Goal: Task Accomplishment & Management: Complete application form

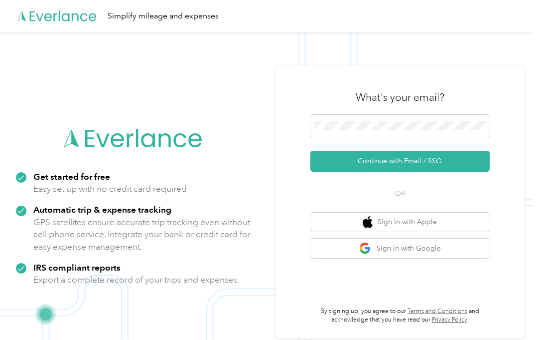
click at [407, 165] on button "Continue with Email / SSO" at bounding box center [400, 161] width 179 height 21
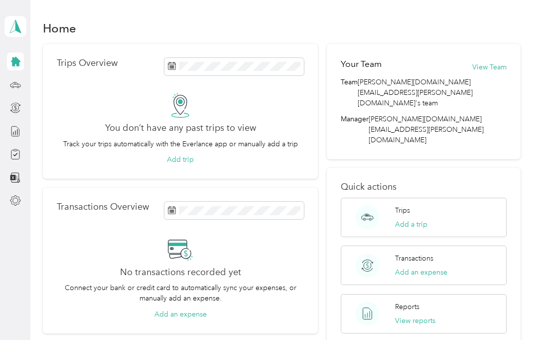
click at [19, 61] on icon at bounding box center [15, 61] width 9 height 9
click at [12, 31] on icon at bounding box center [15, 26] width 11 height 13
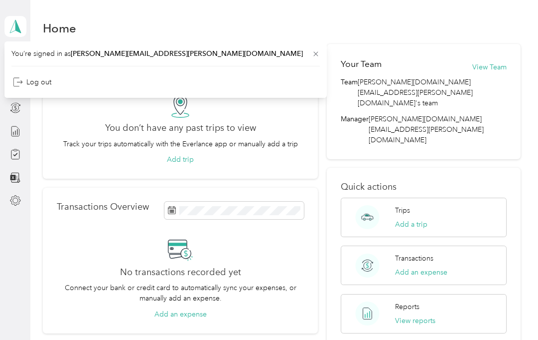
click at [145, 16] on div "Home Trips Overview You don’t have any past trips to view Track your trips auto…" at bounding box center [281, 263] width 503 height 527
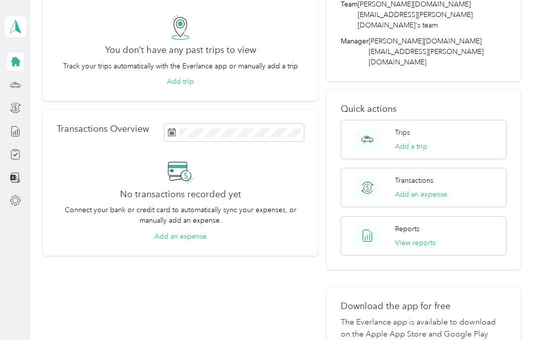
scroll to position [77, 0]
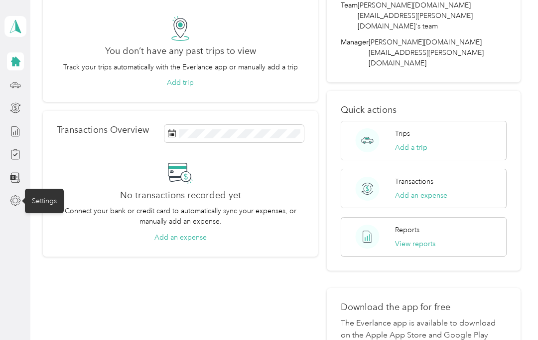
click at [26, 207] on div "Settings" at bounding box center [44, 200] width 39 height 24
click at [10, 205] on icon at bounding box center [15, 200] width 11 height 11
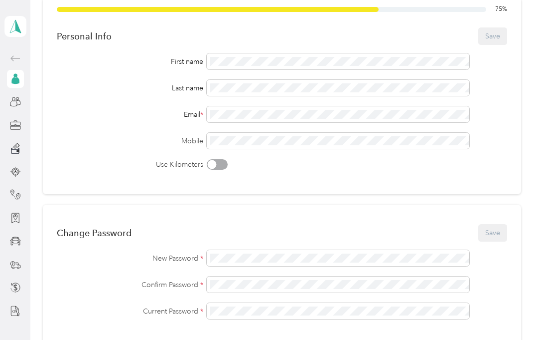
scroll to position [69, 0]
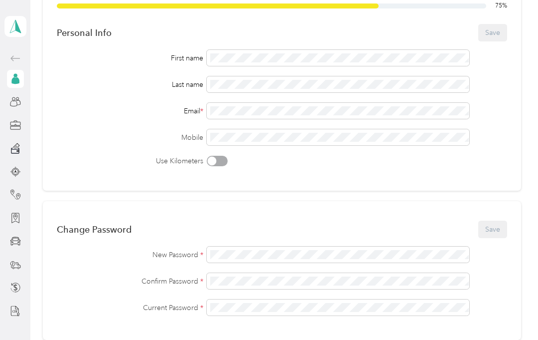
click at [211, 164] on div at bounding box center [212, 161] width 9 height 9
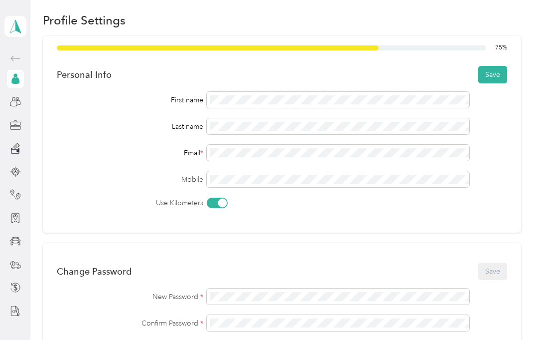
scroll to position [20, 0]
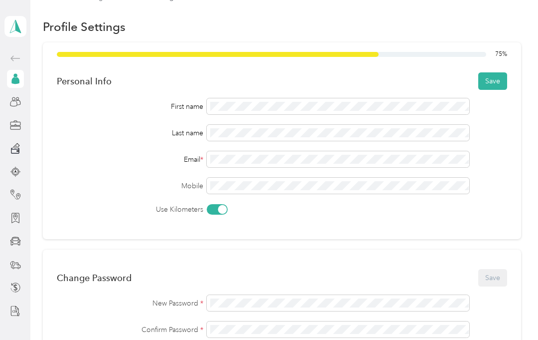
click at [221, 208] on div at bounding box center [222, 209] width 9 height 9
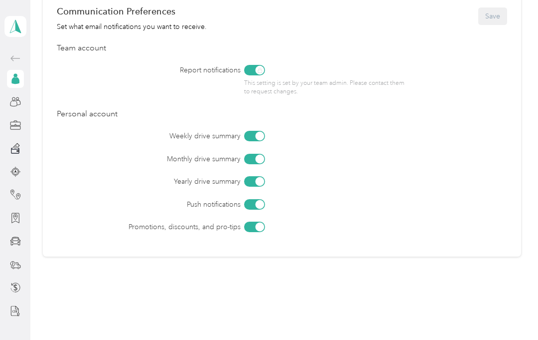
scroll to position [436, 0]
click at [113, 187] on div "Weekly drive summary Monthly drive summary Yearly drive summary Push notificati…" at bounding box center [282, 180] width 451 height 101
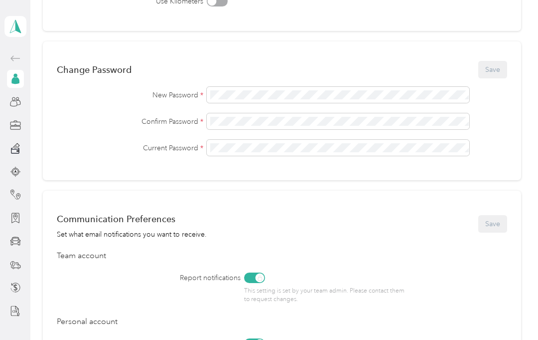
scroll to position [227, 0]
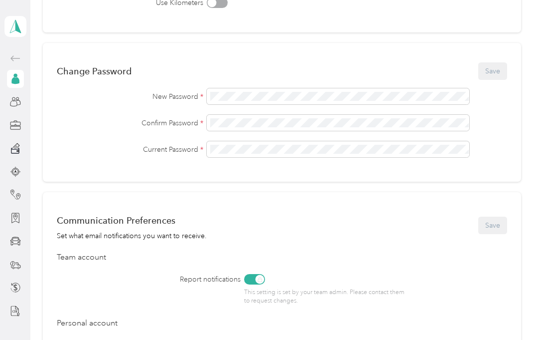
click at [497, 74] on div "Change Password Save" at bounding box center [282, 70] width 451 height 21
click at [325, 209] on div "Communication Preferences Set what email notifications you want to receive. Save" at bounding box center [282, 224] width 451 height 31
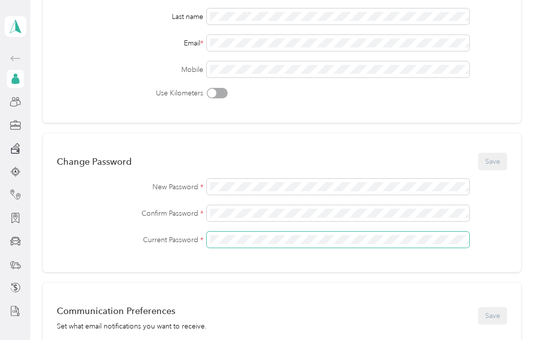
scroll to position [133, 0]
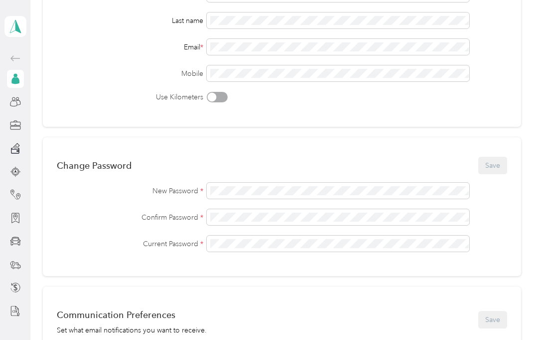
click at [504, 171] on div "Change Password Save" at bounding box center [282, 165] width 451 height 21
click at [498, 162] on div "Change Password Save" at bounding box center [282, 165] width 451 height 21
click at [129, 164] on div "Change Password" at bounding box center [94, 165] width 75 height 10
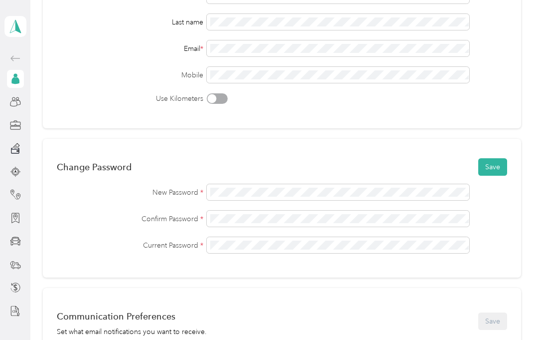
click at [496, 171] on button "Save" at bounding box center [493, 166] width 29 height 17
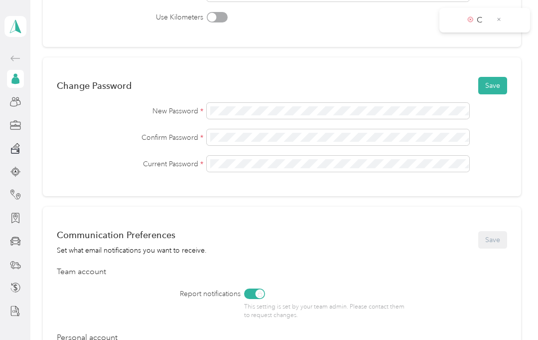
scroll to position [243, 0]
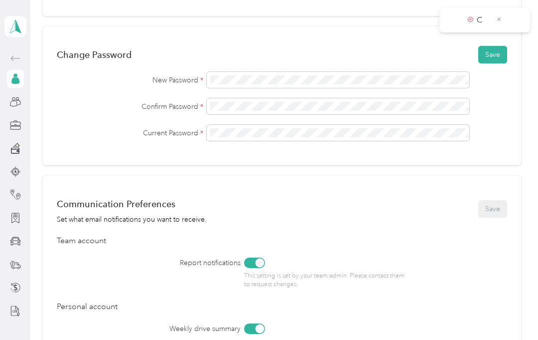
click at [497, 57] on button "Save" at bounding box center [493, 54] width 29 height 17
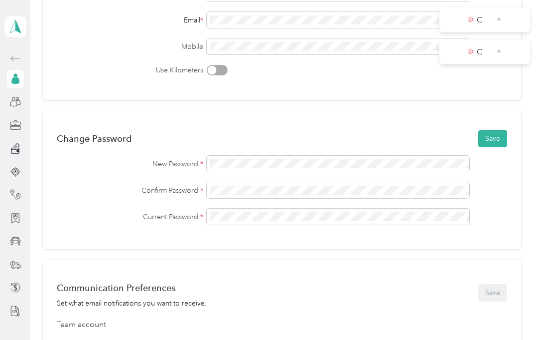
scroll to position [159, 0]
click at [475, 52] on span "C" at bounding box center [478, 52] width 21 height 12
click at [471, 55] on icon at bounding box center [470, 51] width 5 height 9
click at [475, 21] on span "C" at bounding box center [478, 20] width 21 height 12
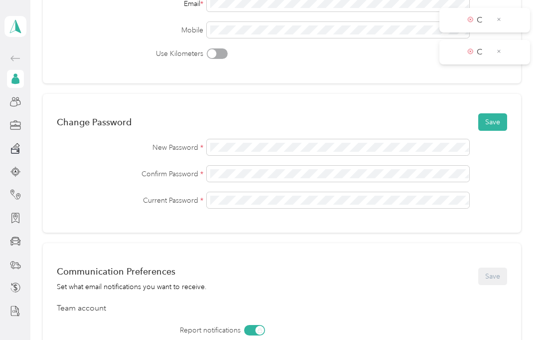
scroll to position [173, 0]
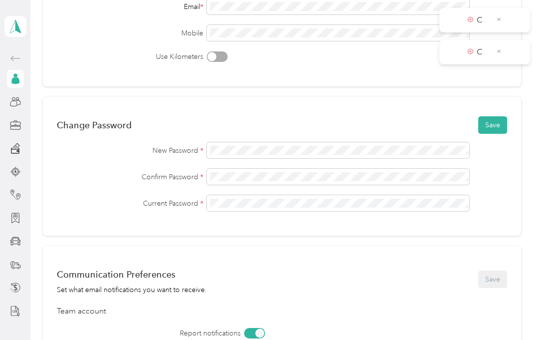
click at [498, 23] on icon at bounding box center [499, 19] width 5 height 9
click at [473, 24] on span "C" at bounding box center [478, 20] width 21 height 12
click at [476, 21] on span "C" at bounding box center [478, 20] width 21 height 12
click at [500, 22] on icon at bounding box center [499, 19] width 5 height 9
click at [499, 125] on button "Save" at bounding box center [493, 124] width 29 height 17
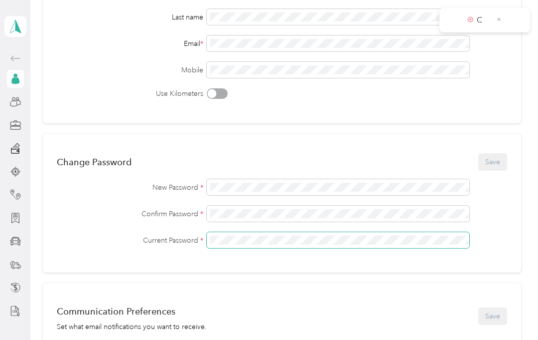
scroll to position [137, 0]
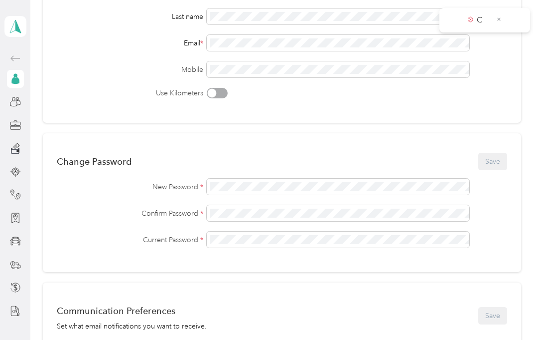
click at [501, 23] on icon at bounding box center [499, 19] width 5 height 9
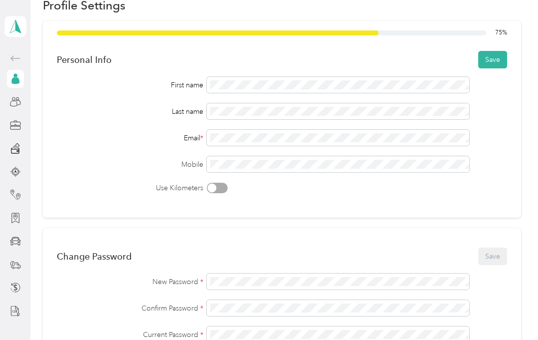
scroll to position [41, 0]
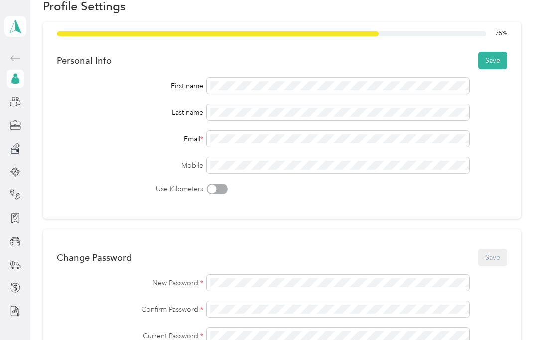
click at [500, 63] on button "Save" at bounding box center [493, 60] width 29 height 17
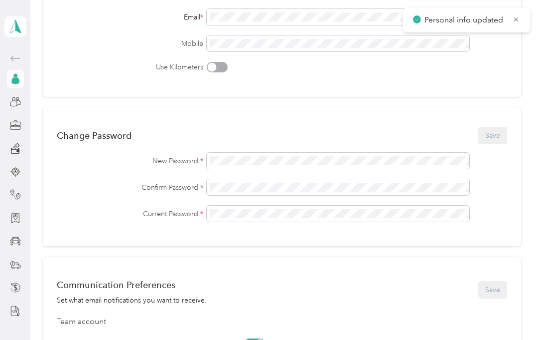
scroll to position [163, 0]
click at [420, 142] on div "Change Password Save" at bounding box center [282, 135] width 451 height 21
click at [491, 142] on div "Change Password Save" at bounding box center [282, 135] width 451 height 21
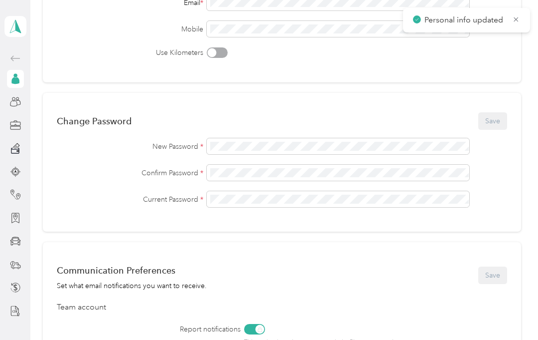
scroll to position [198, 0]
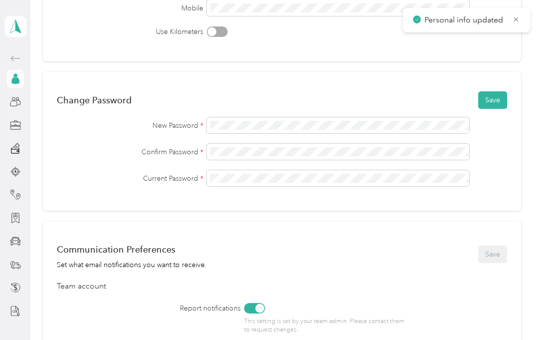
click at [498, 104] on button "Save" at bounding box center [493, 99] width 29 height 17
click at [503, 104] on button "Save" at bounding box center [493, 99] width 29 height 17
click at [502, 49] on icon at bounding box center [499, 51] width 5 height 9
click at [497, 23] on icon at bounding box center [499, 19] width 5 height 9
click at [517, 21] on icon at bounding box center [517, 19] width 8 height 9
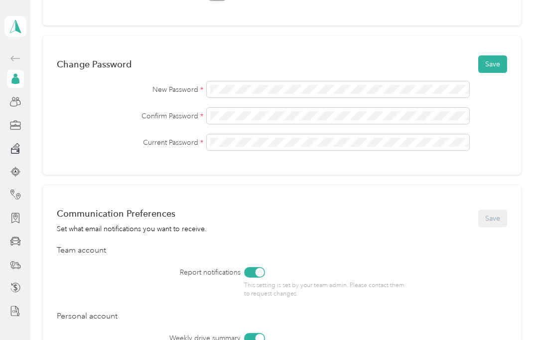
scroll to position [232, 0]
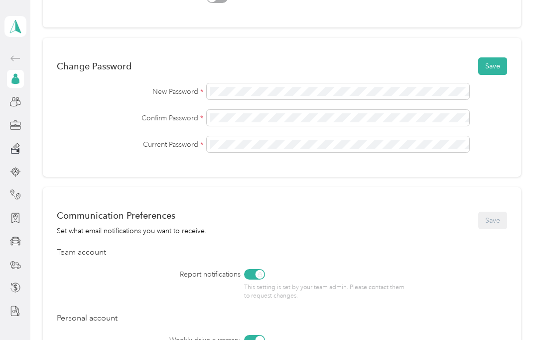
click at [503, 71] on button "Save" at bounding box center [493, 65] width 29 height 17
click at [499, 25] on span "C" at bounding box center [485, 20] width 34 height 12
click at [502, 17] on icon at bounding box center [499, 19] width 5 height 9
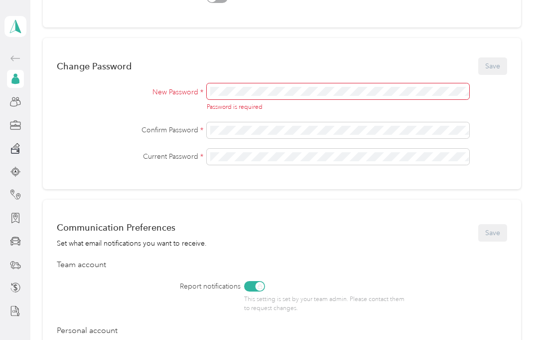
click at [274, 142] on div "New Password * Password is required Confirm Password * Current Password *" at bounding box center [282, 123] width 451 height 81
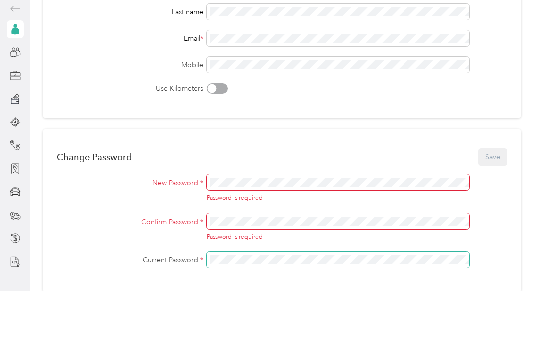
scroll to position [94, 0]
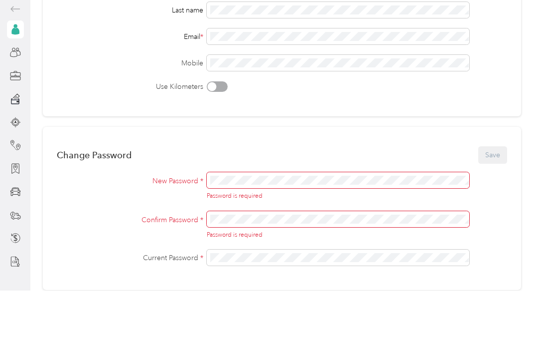
click at [239, 221] on div "New Password * Password is required Confirm Password * Password is required Cur…" at bounding box center [282, 267] width 451 height 93
click at [240, 241] on div "Password is required" at bounding box center [338, 245] width 263 height 9
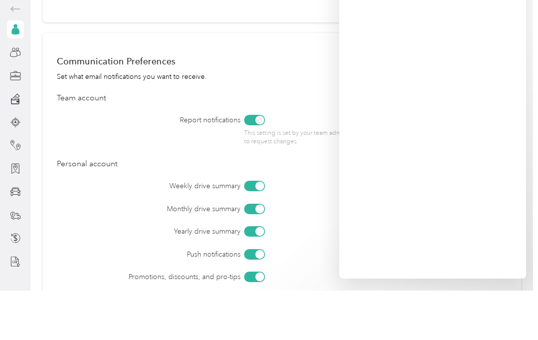
scroll to position [358, 0]
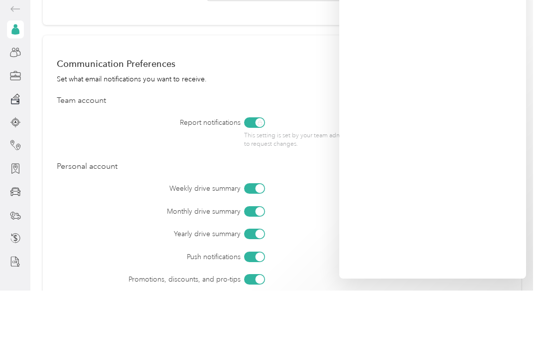
click at [316, 283] on div "Communication Preferences Set what email notifications you want to receive. Sav…" at bounding box center [282, 221] width 479 height 273
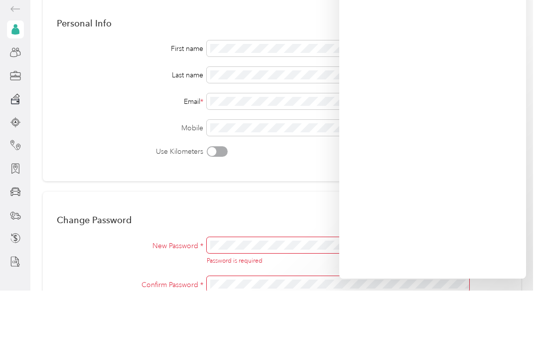
scroll to position [28, 0]
click at [307, 242] on div "Change Password Save New Password * Password is required Confirm Password * Pas…" at bounding box center [282, 323] width 479 height 163
click at [288, 259] on div "Change Password Save" at bounding box center [282, 269] width 451 height 21
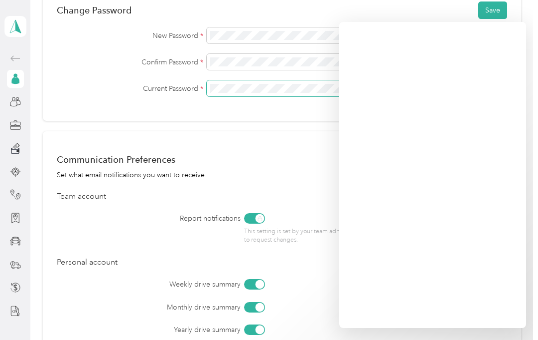
scroll to position [289, 0]
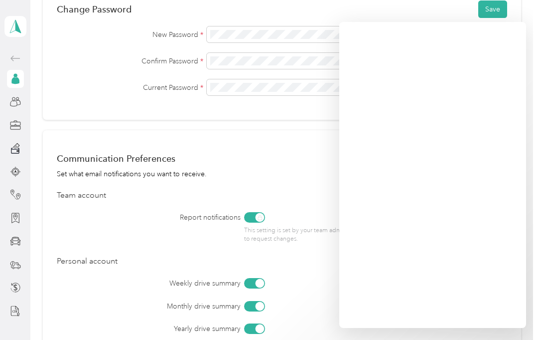
click at [500, 10] on button "Save" at bounding box center [493, 8] width 29 height 17
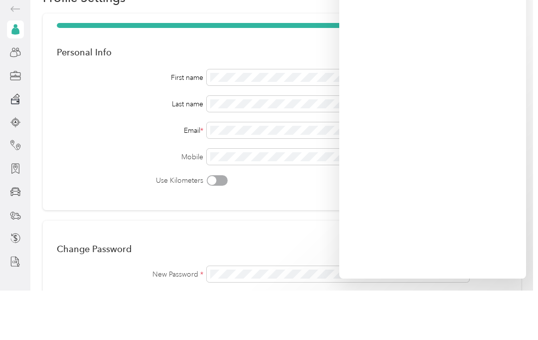
scroll to position [0, 0]
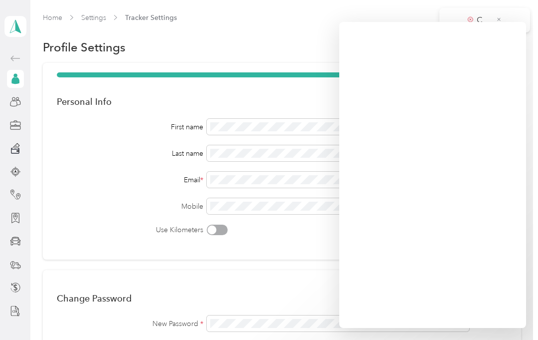
click at [17, 63] on icon at bounding box center [15, 58] width 12 height 12
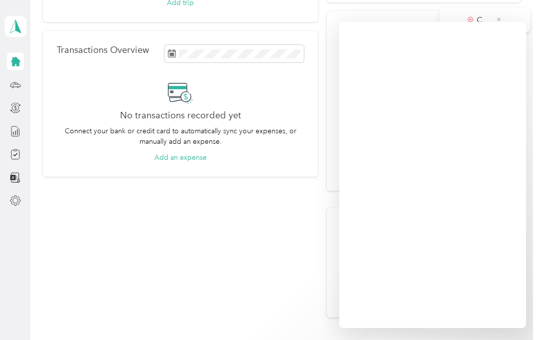
click at [502, 17] on icon at bounding box center [499, 19] width 5 height 9
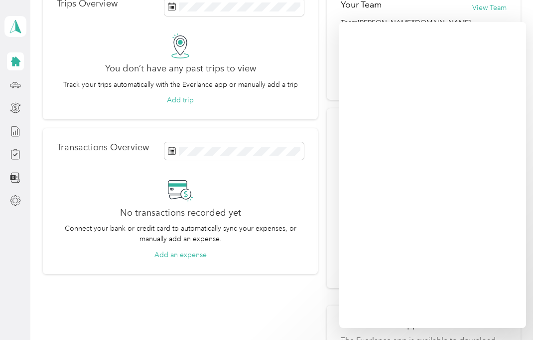
scroll to position [56, 0]
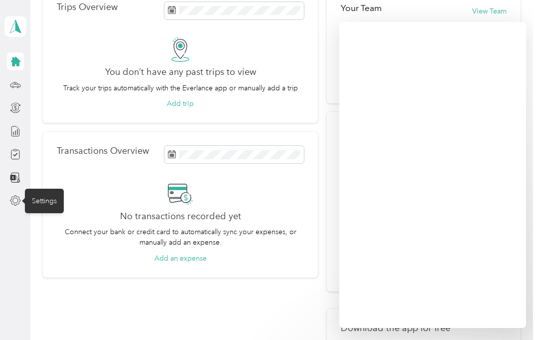
click at [17, 201] on icon at bounding box center [15, 200] width 11 height 11
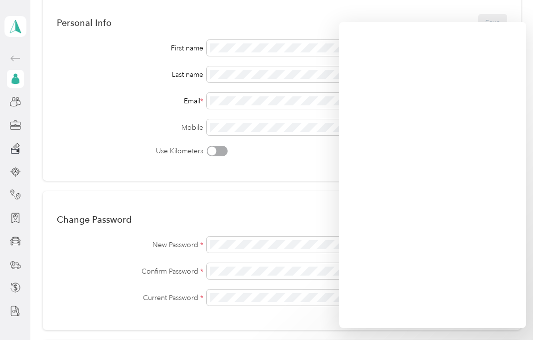
scroll to position [78, 0]
click at [257, 153] on div "Use Kilometers" at bounding box center [282, 152] width 451 height 10
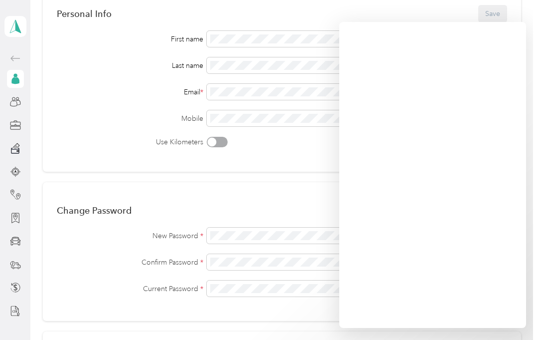
scroll to position [88, 0]
click at [498, 12] on div "Personal Info Save" at bounding box center [282, 12] width 451 height 21
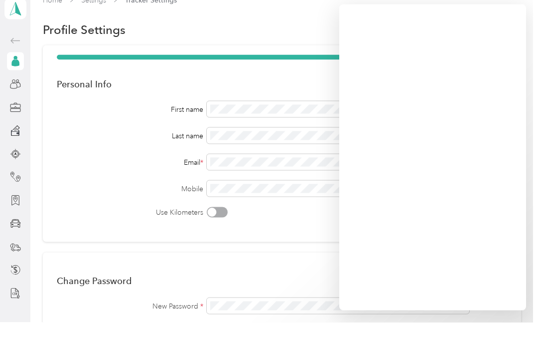
scroll to position [0, 0]
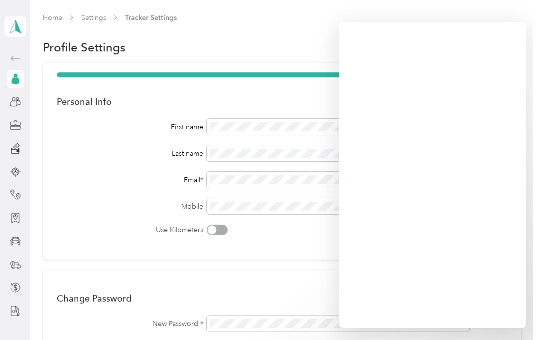
click at [158, 15] on span "Tracker Settings" at bounding box center [151, 17] width 52 height 10
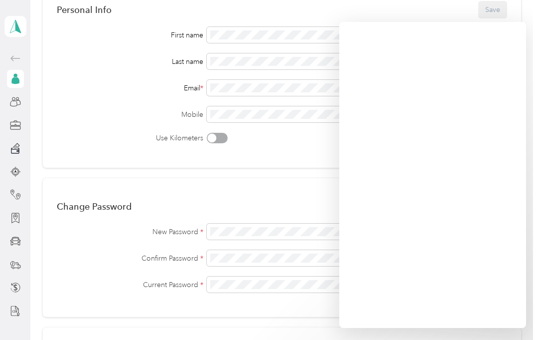
scroll to position [94, 0]
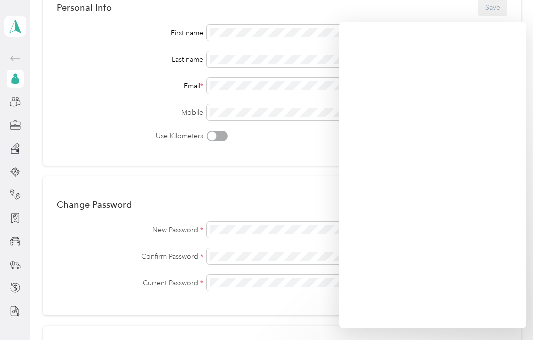
click at [496, 5] on div "Personal Info Save" at bounding box center [282, 7] width 451 height 21
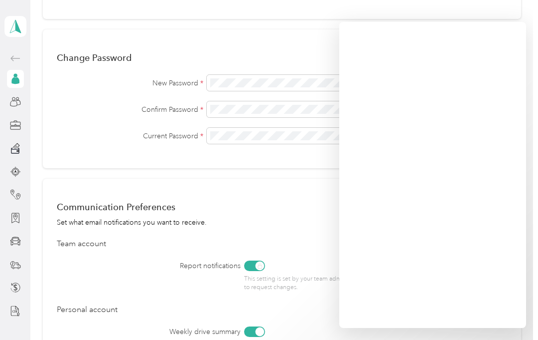
scroll to position [237, 0]
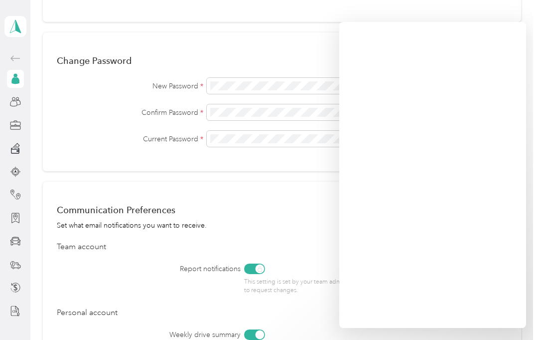
click at [294, 73] on div "Change Password Save New Password * Confirm Password * Current Password *" at bounding box center [282, 101] width 479 height 139
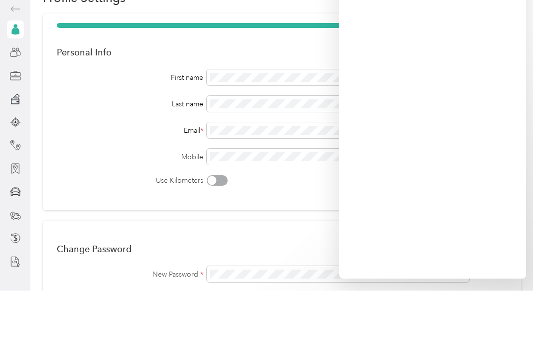
scroll to position [0, 0]
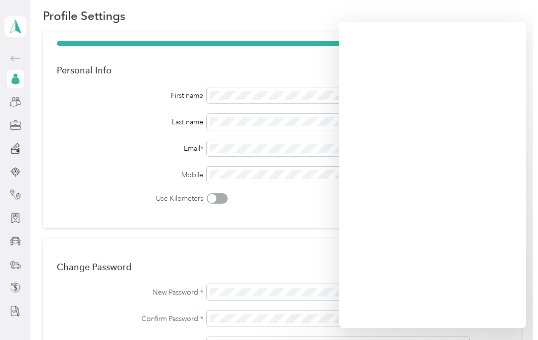
scroll to position [32, 0]
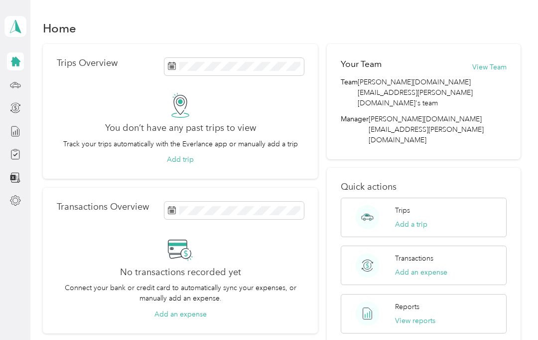
click at [15, 202] on icon at bounding box center [15, 200] width 11 height 11
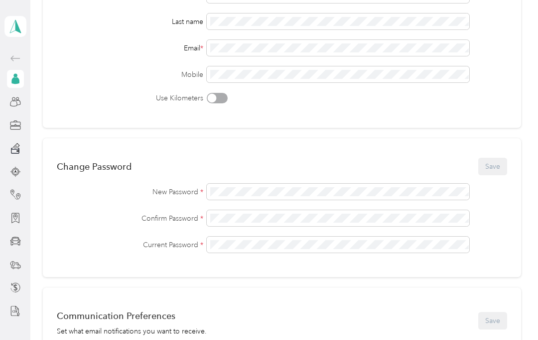
scroll to position [128, 0]
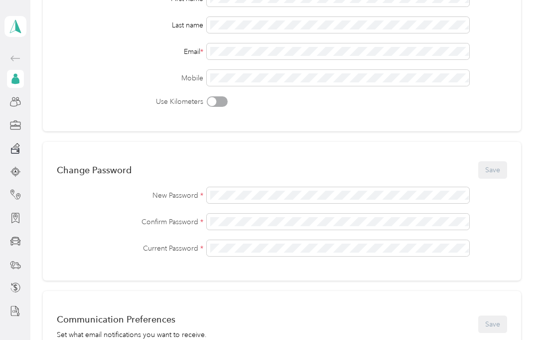
click at [495, 174] on div "Change Password Save" at bounding box center [282, 169] width 451 height 21
click at [493, 174] on div "Change Password Save" at bounding box center [282, 169] width 451 height 21
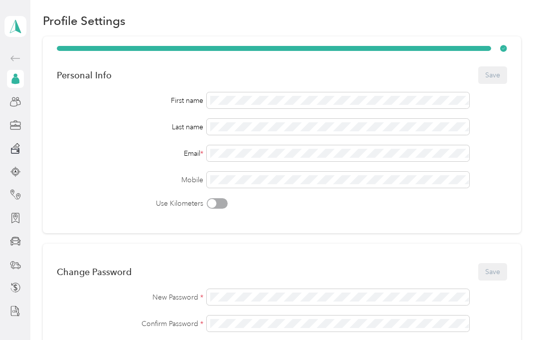
scroll to position [37, 0]
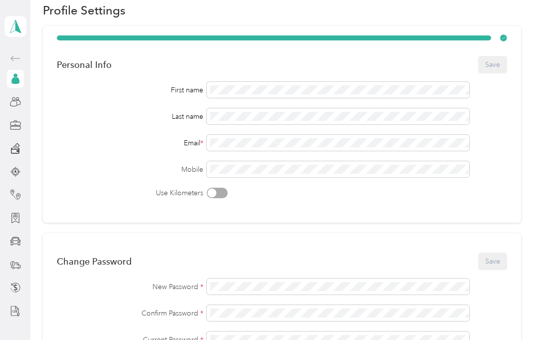
click at [501, 265] on div "Change Password Save" at bounding box center [282, 260] width 451 height 21
click at [501, 264] on div "Change Password Save" at bounding box center [282, 260] width 451 height 21
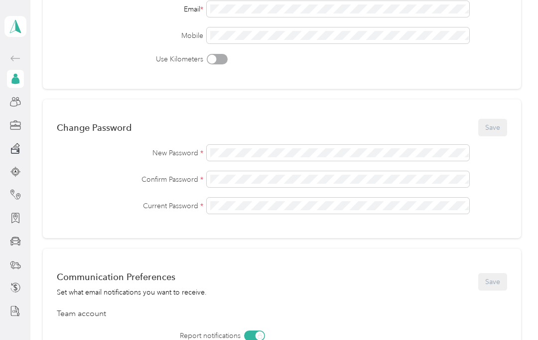
scroll to position [169, 0]
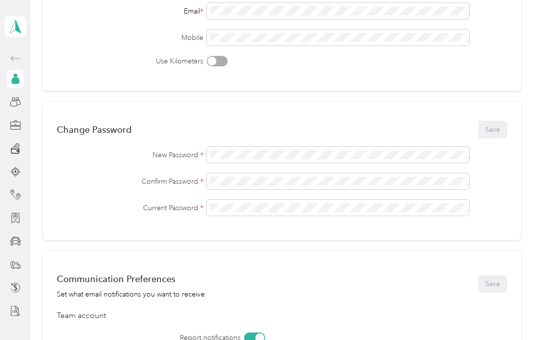
click at [285, 220] on div "Change Password Save New Password * Confirm Password * Current Password *" at bounding box center [282, 170] width 479 height 139
click at [494, 127] on button "Save" at bounding box center [493, 129] width 29 height 17
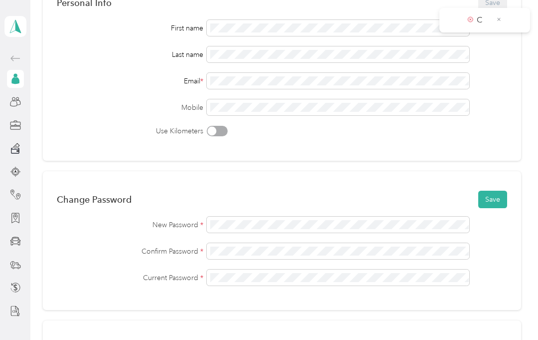
scroll to position [99, 0]
click at [481, 22] on p "C" at bounding box center [483, 20] width 12 height 12
click at [480, 22] on p "C" at bounding box center [483, 20] width 12 height 12
click at [470, 23] on icon at bounding box center [470, 19] width 5 height 9
click at [466, 27] on div "C" at bounding box center [485, 20] width 91 height 24
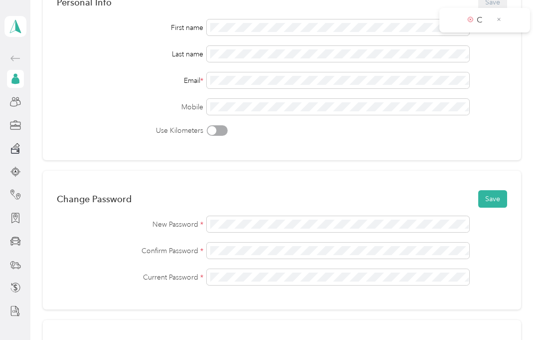
click at [471, 27] on div "C" at bounding box center [485, 20] width 91 height 24
click at [470, 27] on div "C" at bounding box center [485, 20] width 91 height 24
click at [473, 25] on span "C" at bounding box center [478, 20] width 21 height 12
click at [502, 15] on icon at bounding box center [499, 19] width 5 height 9
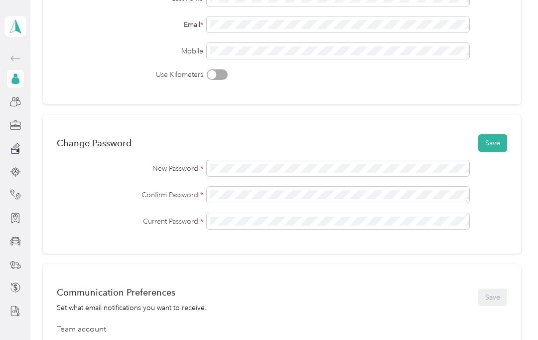
scroll to position [172, 0]
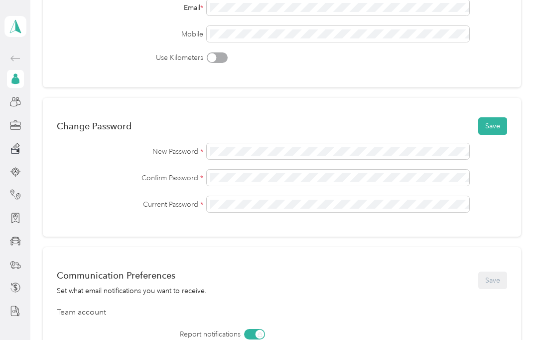
click at [502, 130] on button "Save" at bounding box center [493, 125] width 29 height 17
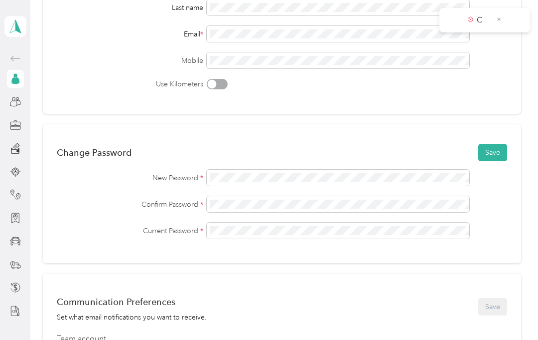
scroll to position [141, 0]
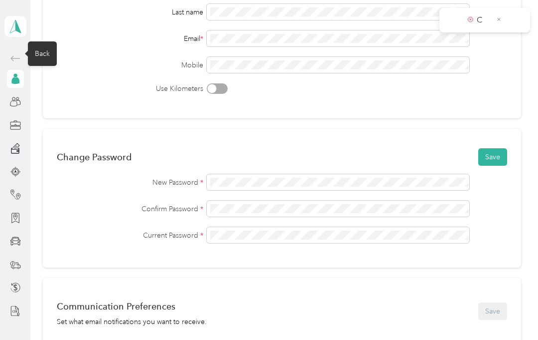
click at [16, 58] on icon at bounding box center [14, 57] width 9 height 5
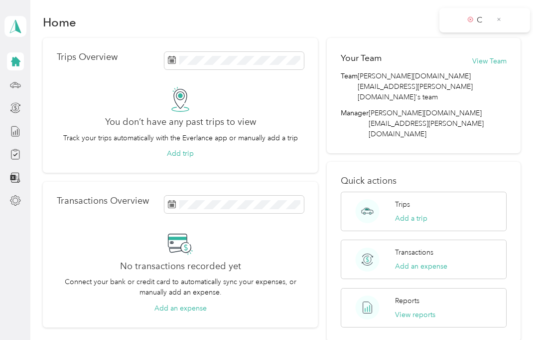
click at [501, 17] on icon at bounding box center [499, 19] width 5 height 9
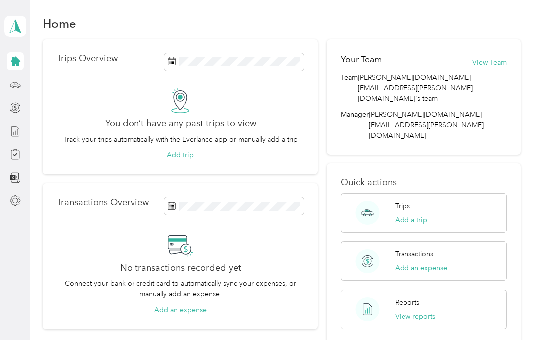
scroll to position [4, 0]
click at [10, 201] on icon at bounding box center [15, 200] width 11 height 11
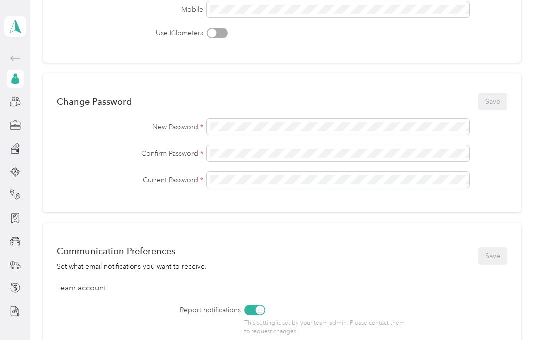
scroll to position [191, 0]
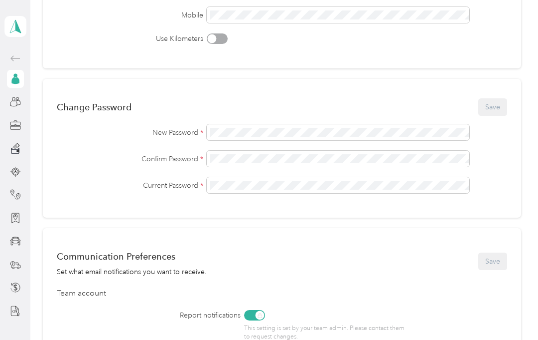
click at [491, 116] on div "Change Password Save" at bounding box center [282, 106] width 451 height 21
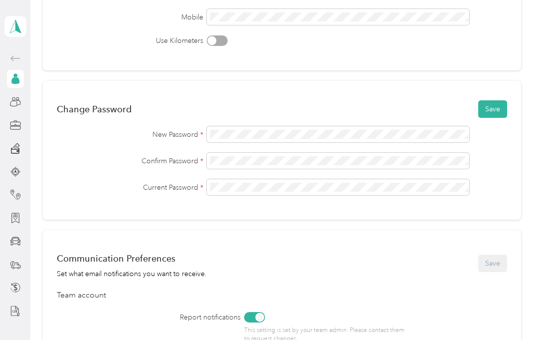
click at [496, 109] on button "Save" at bounding box center [493, 108] width 29 height 17
click at [490, 116] on button "Save" at bounding box center [493, 108] width 29 height 17
click at [498, 52] on icon at bounding box center [499, 50] width 3 height 3
click at [497, 17] on icon at bounding box center [499, 19] width 5 height 9
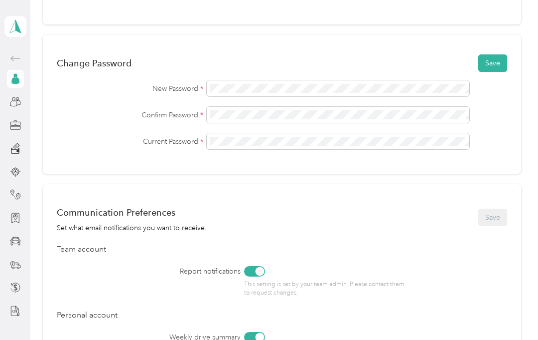
scroll to position [231, 0]
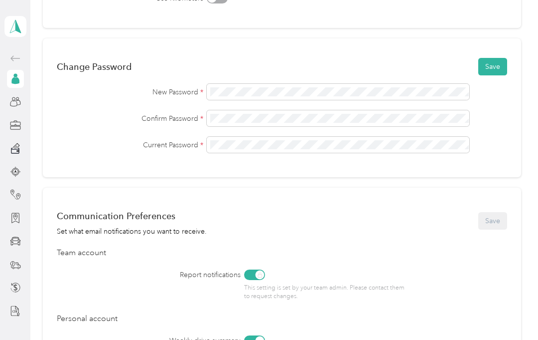
click at [494, 70] on button "Save" at bounding box center [493, 66] width 29 height 17
click at [490, 73] on button "Save" at bounding box center [493, 66] width 29 height 17
click at [498, 55] on icon at bounding box center [499, 51] width 5 height 9
click at [500, 21] on icon at bounding box center [499, 19] width 5 height 9
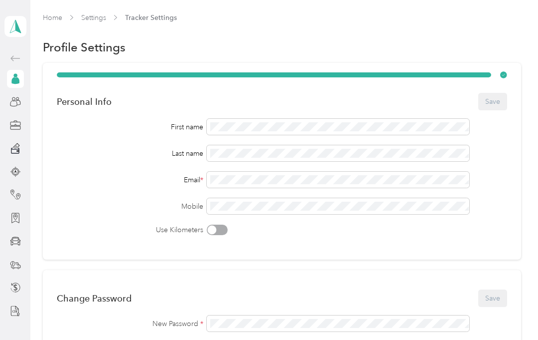
scroll to position [0, 0]
click at [57, 19] on link "Home" at bounding box center [52, 17] width 19 height 8
click at [15, 57] on icon at bounding box center [15, 58] width 12 height 12
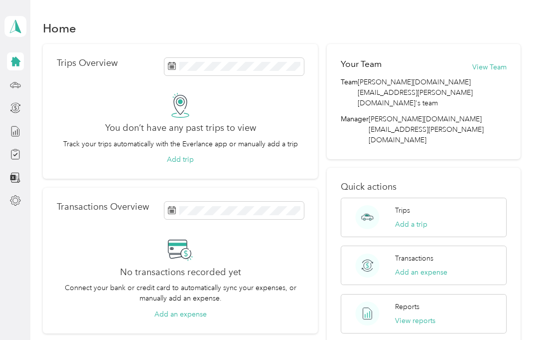
click at [47, 64] on div "Trips Overview You don’t have any past trips to view Track your trips automatic…" at bounding box center [181, 111] width 276 height 135
click at [14, 154] on icon at bounding box center [15, 154] width 11 height 11
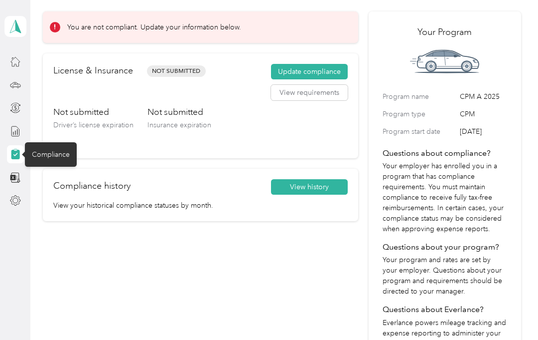
scroll to position [38, 0]
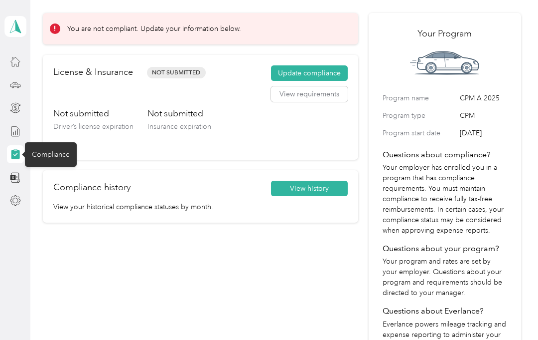
click at [159, 72] on span "Not Submitted" at bounding box center [176, 72] width 59 height 11
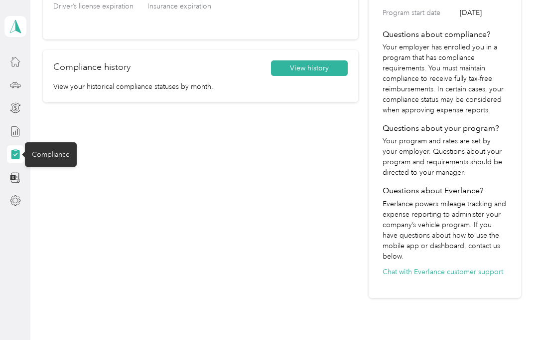
scroll to position [169, 0]
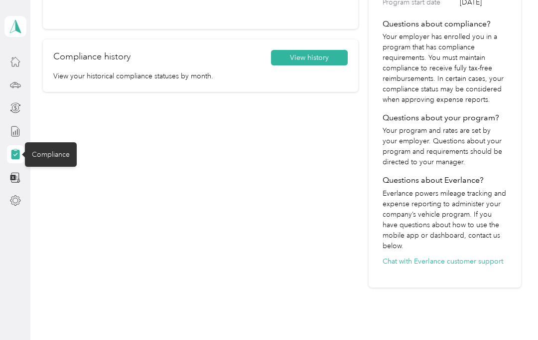
click at [340, 178] on div "You are not compliant. Update your information below. License & Insurance Not S…" at bounding box center [201, 84] width 316 height 405
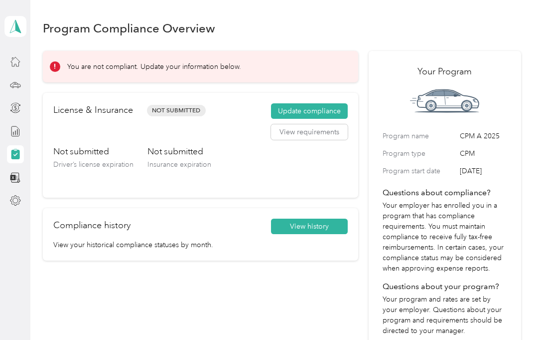
scroll to position [0, 0]
click at [165, 115] on span "Not Submitted" at bounding box center [176, 110] width 59 height 11
click at [287, 116] on button "Update compliance" at bounding box center [309, 111] width 77 height 16
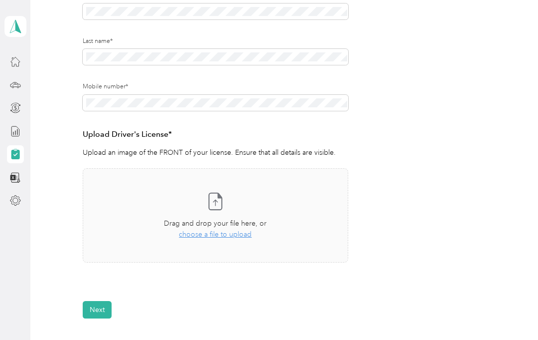
scroll to position [162, 0]
click at [223, 231] on span "choose a file to upload" at bounding box center [215, 233] width 73 height 8
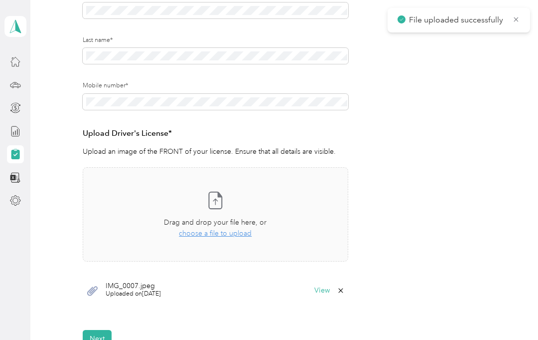
click at [135, 293] on span "Uploaded on 9/2/2025" at bounding box center [133, 293] width 55 height 9
click at [138, 286] on span "IMG_0007.jpeg" at bounding box center [133, 285] width 55 height 7
click at [97, 291] on icon at bounding box center [92, 290] width 12 height 12
click at [325, 290] on button "View" at bounding box center [322, 290] width 15 height 7
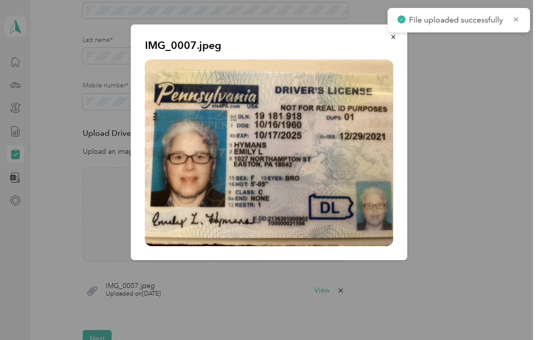
click at [397, 42] on button "button" at bounding box center [393, 36] width 21 height 17
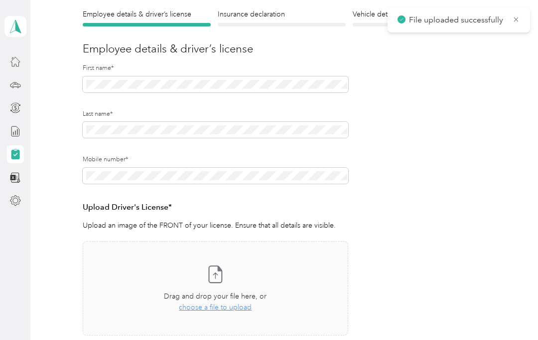
scroll to position [83, 0]
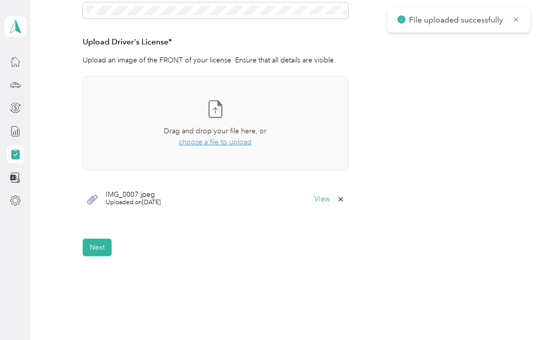
click at [103, 254] on button "Next" at bounding box center [97, 246] width 29 height 17
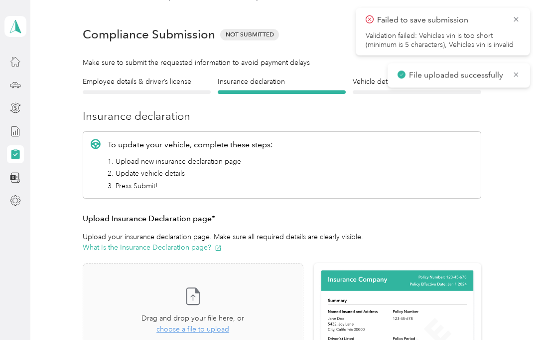
scroll to position [12, 0]
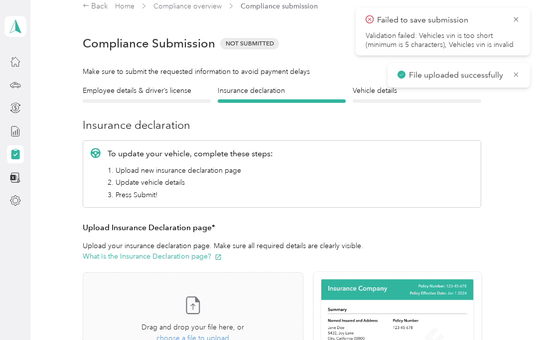
click at [518, 18] on icon at bounding box center [516, 19] width 4 height 4
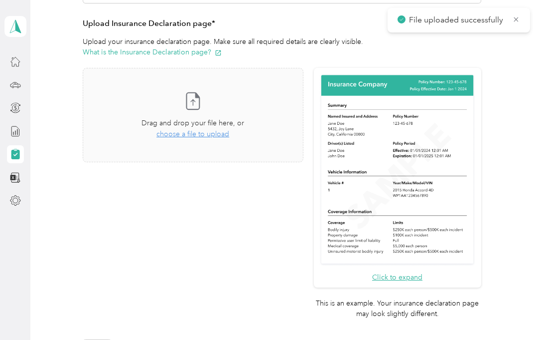
scroll to position [211, 0]
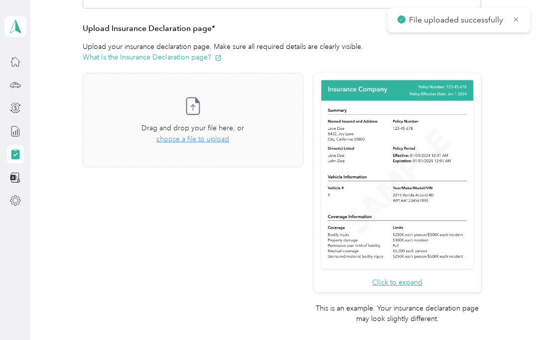
click at [211, 141] on span "choose a file to upload" at bounding box center [193, 139] width 73 height 8
click at [211, 142] on span "choose a file to upload" at bounding box center [193, 139] width 73 height 8
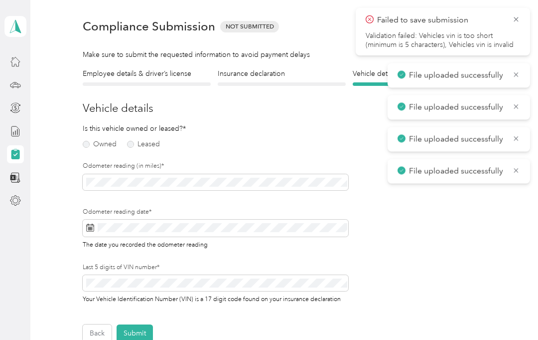
scroll to position [33, 0]
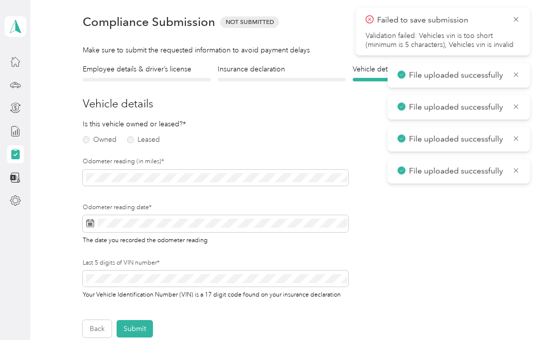
click at [93, 143] on label "Owned" at bounding box center [100, 139] width 34 height 7
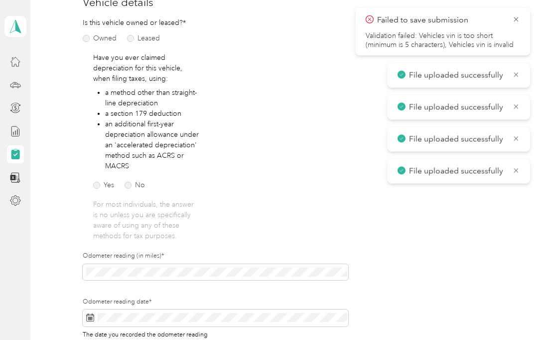
scroll to position [135, 0]
click at [131, 185] on label "No" at bounding box center [135, 184] width 20 height 7
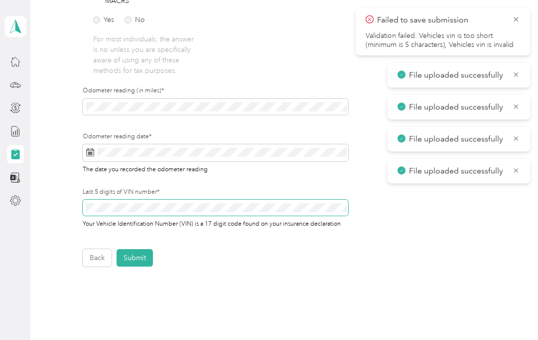
scroll to position [299, 0]
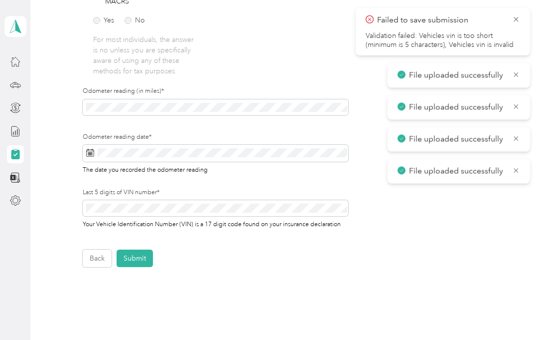
click at [519, 18] on icon at bounding box center [517, 19] width 8 height 9
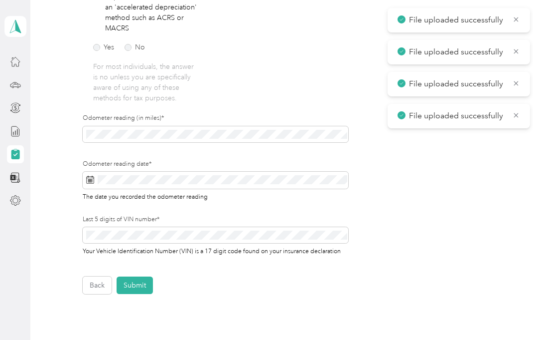
scroll to position [271, 0]
